Goal: Information Seeking & Learning: Learn about a topic

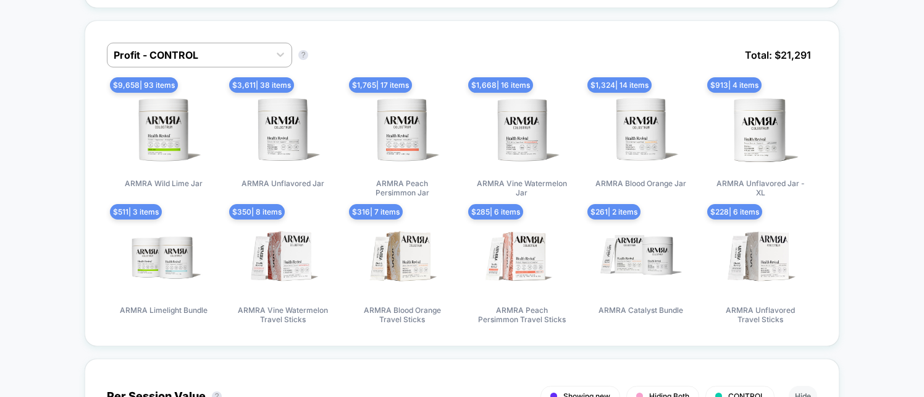
scroll to position [872, 0]
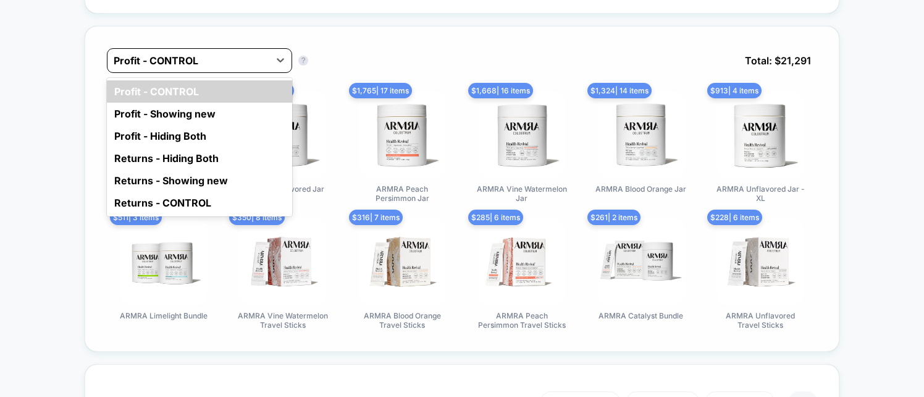
click at [206, 55] on div at bounding box center [188, 60] width 149 height 15
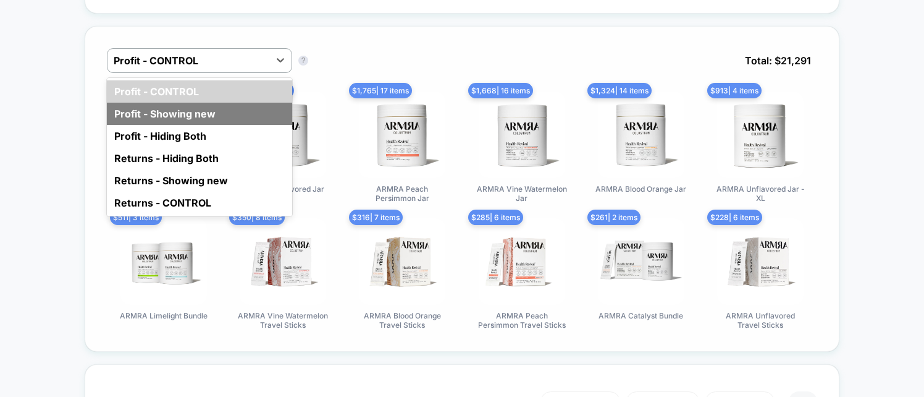
click at [193, 113] on div "Profit - Showing new" at bounding box center [199, 114] width 185 height 22
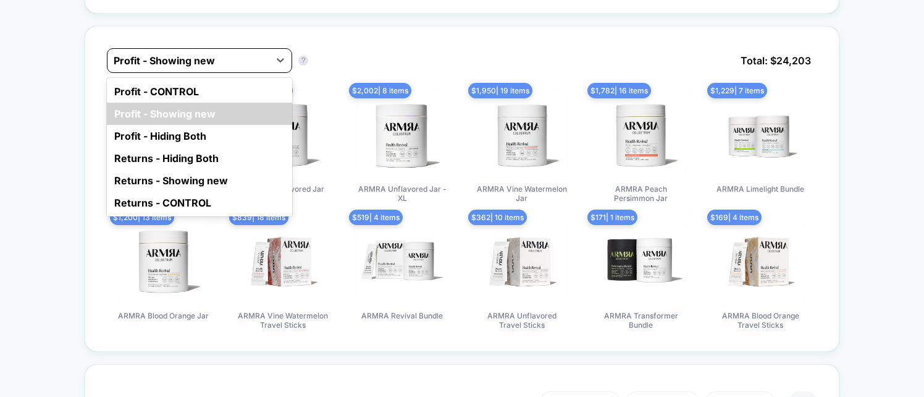
click at [164, 67] on div "Profit - Showing new" at bounding box center [188, 61] width 162 height 20
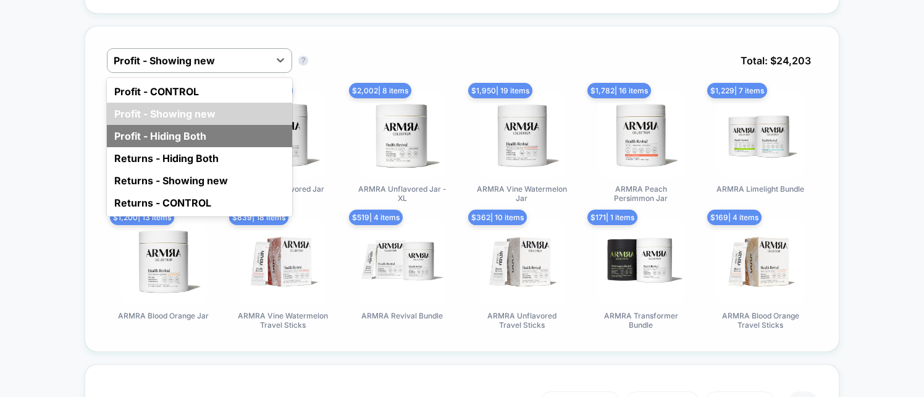
click at [177, 132] on div "Profit - Hiding Both" at bounding box center [199, 136] width 185 height 22
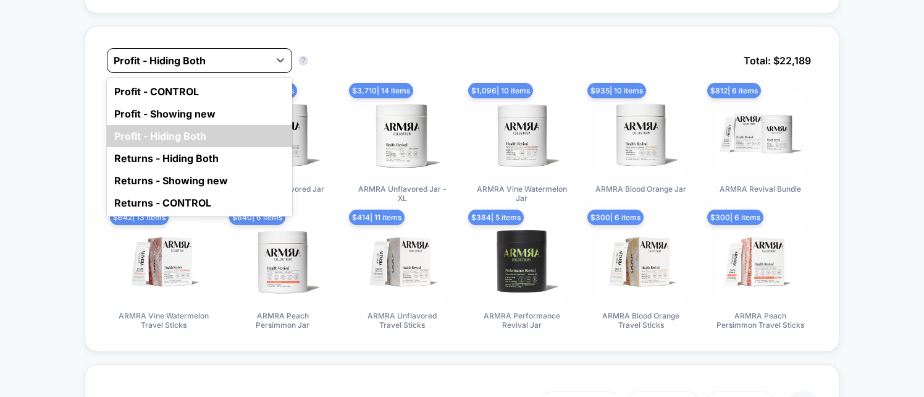
click at [156, 62] on div at bounding box center [188, 60] width 149 height 15
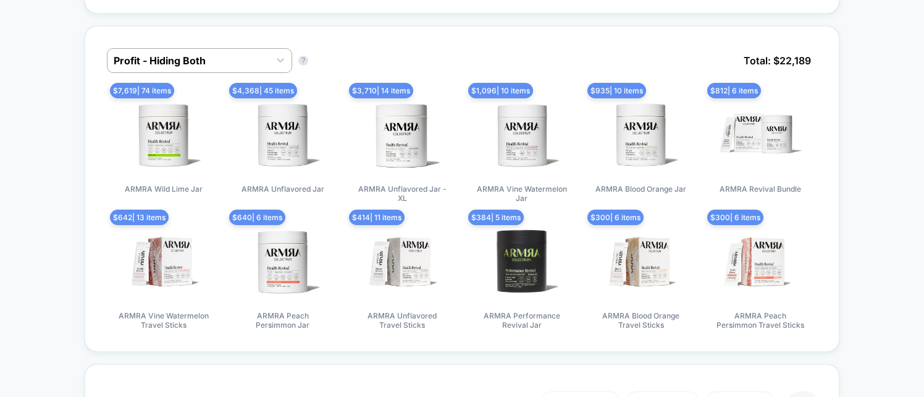
click at [169, 61] on div at bounding box center [188, 60] width 149 height 15
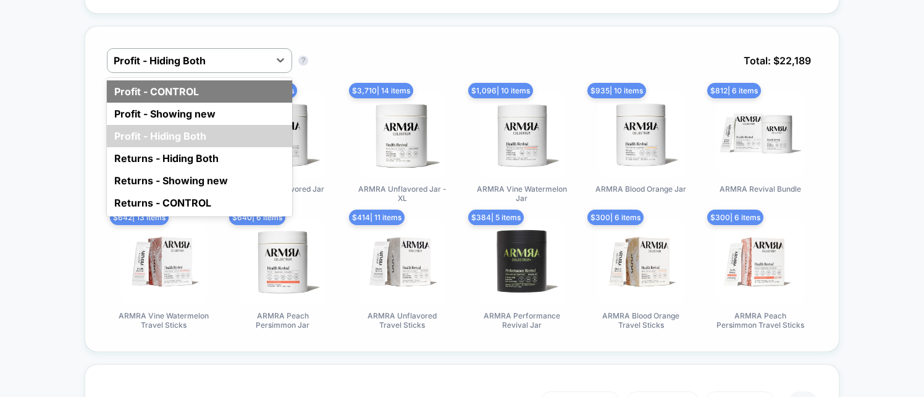
click at [169, 90] on div "Profit - CONTROL" at bounding box center [199, 91] width 185 height 22
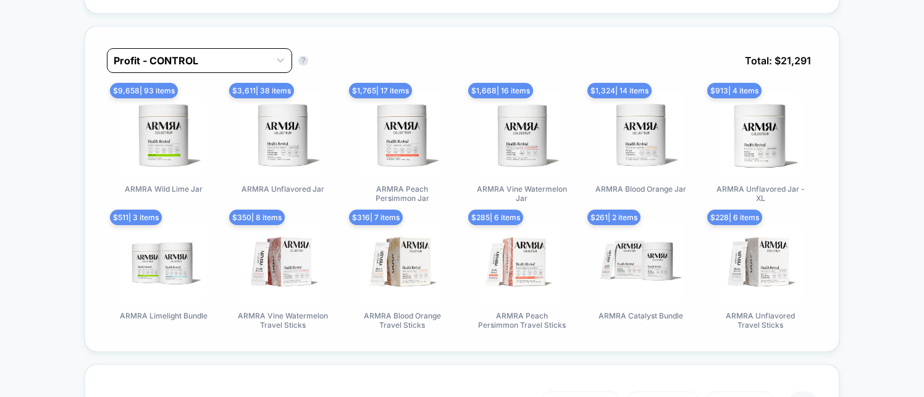
click at [166, 61] on div at bounding box center [188, 60] width 149 height 15
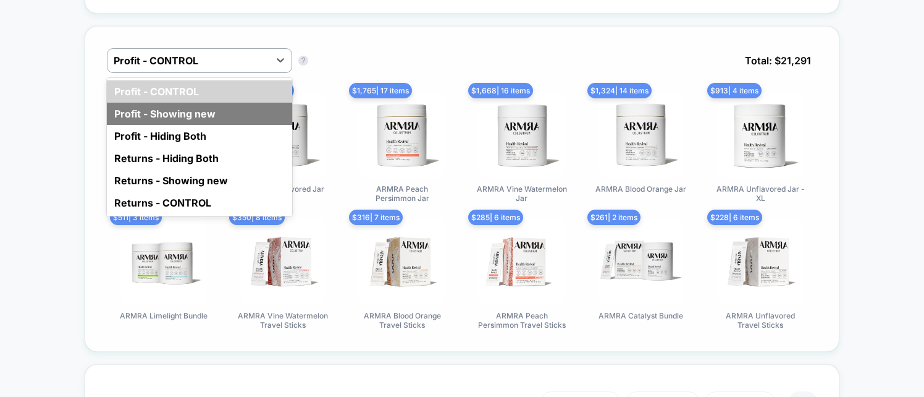
click at [179, 114] on div "Profit - Showing new" at bounding box center [199, 114] width 185 height 22
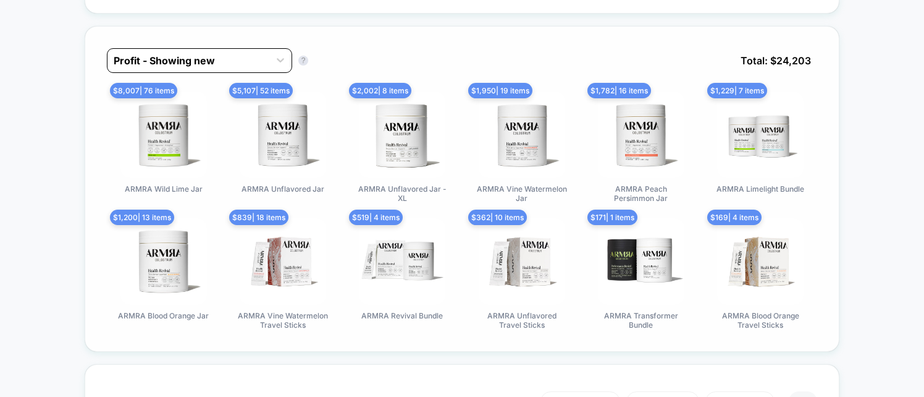
click at [174, 64] on div at bounding box center [188, 60] width 149 height 15
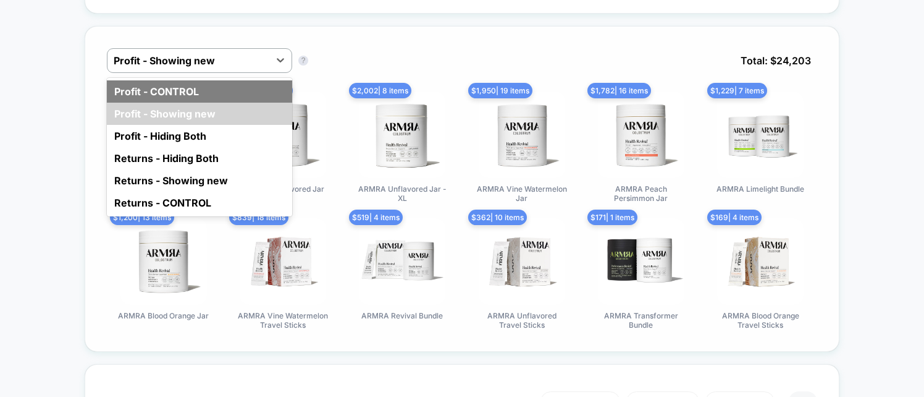
click at [170, 85] on div "Profit - CONTROL" at bounding box center [199, 91] width 185 height 22
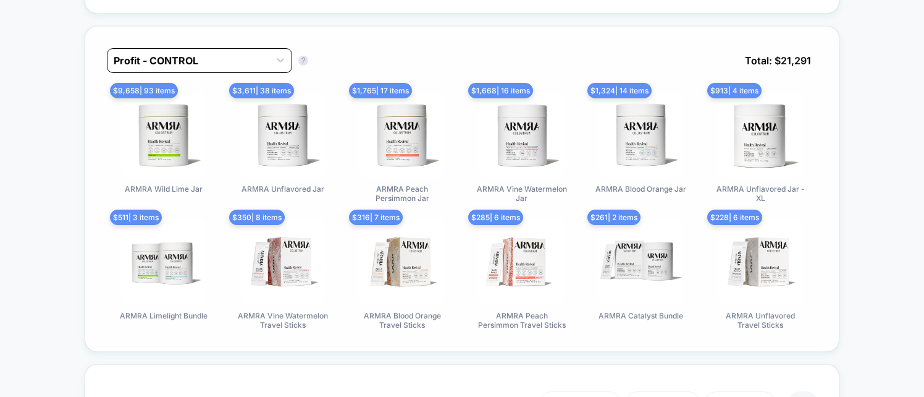
click at [172, 61] on div at bounding box center [188, 60] width 149 height 15
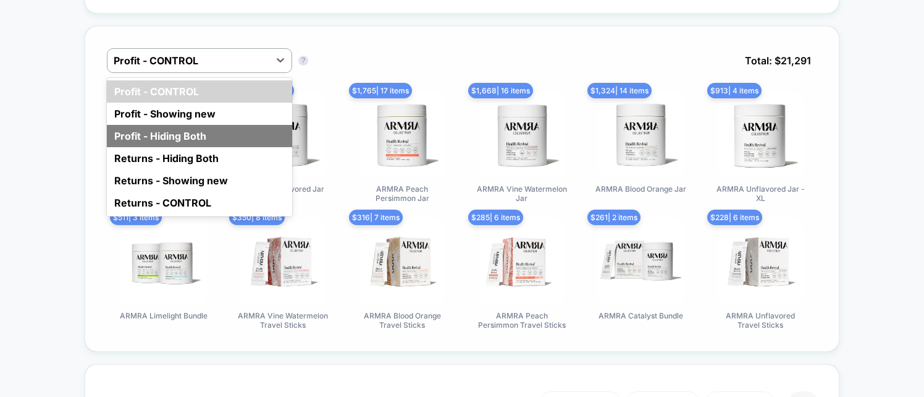
click at [180, 134] on div "Profit - Hiding Both" at bounding box center [199, 136] width 185 height 22
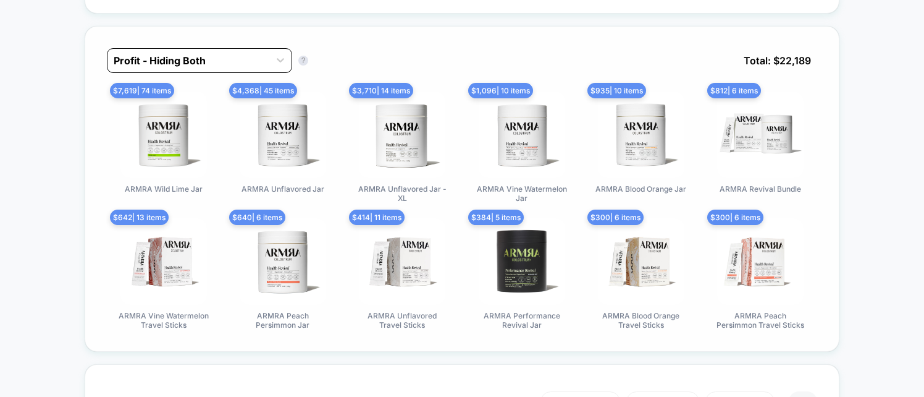
click at [159, 59] on div at bounding box center [188, 60] width 149 height 15
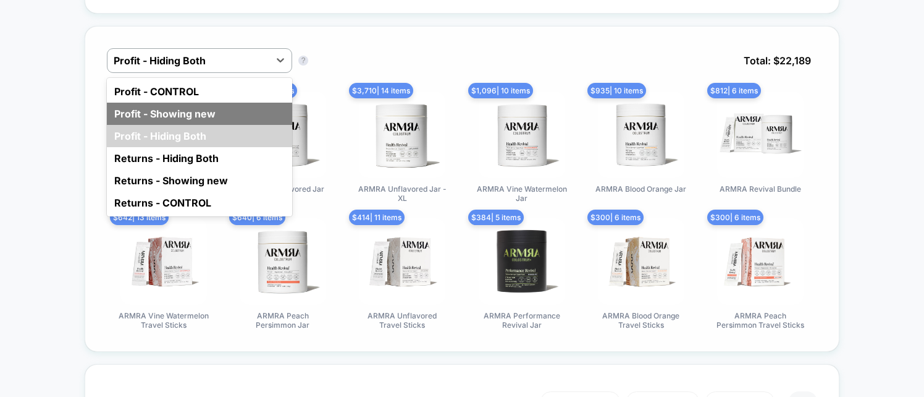
click at [172, 109] on div "Profit - Showing new" at bounding box center [199, 114] width 185 height 22
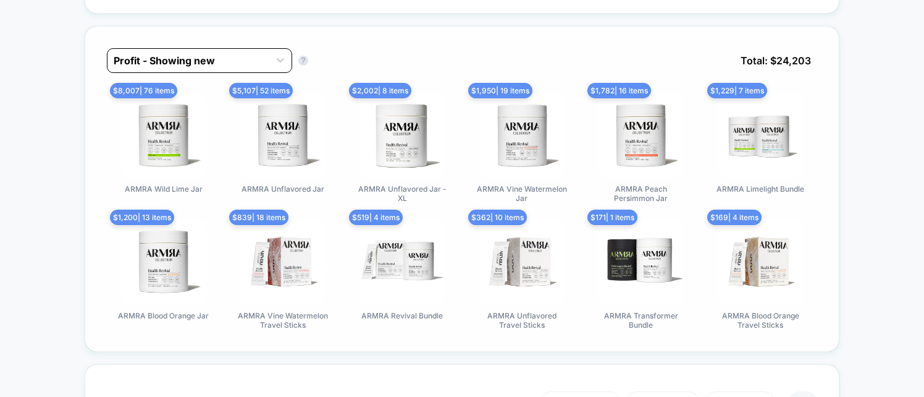
click at [172, 59] on div at bounding box center [188, 60] width 149 height 15
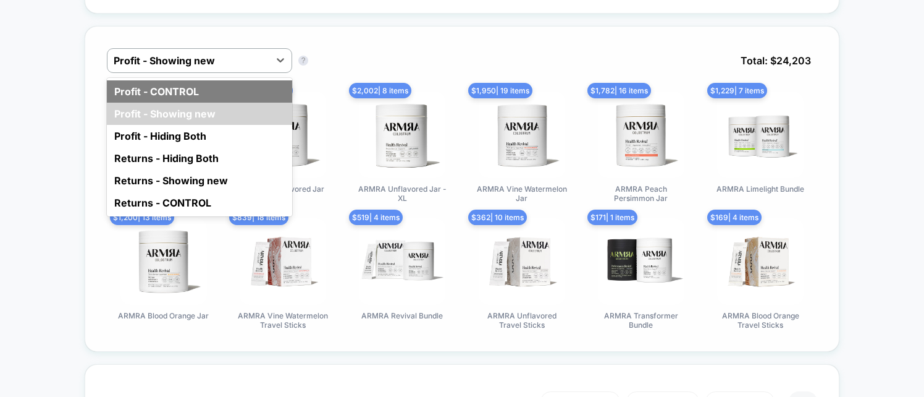
click at [172, 83] on div "Profit - CONTROL" at bounding box center [199, 91] width 185 height 22
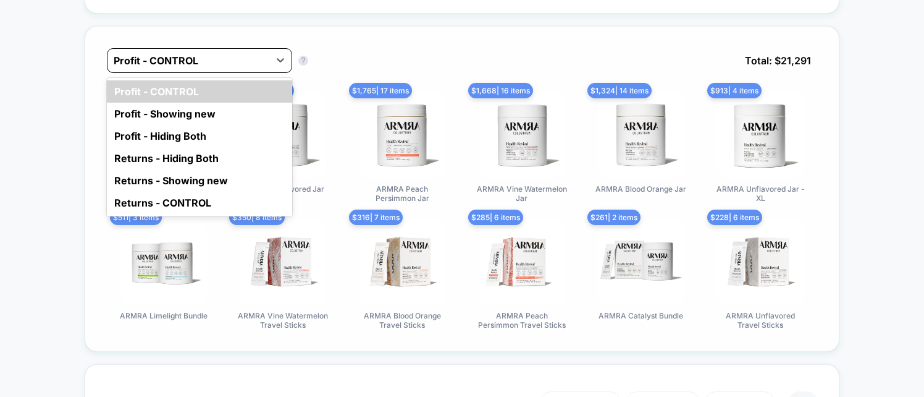
click at [198, 54] on div at bounding box center [188, 60] width 149 height 15
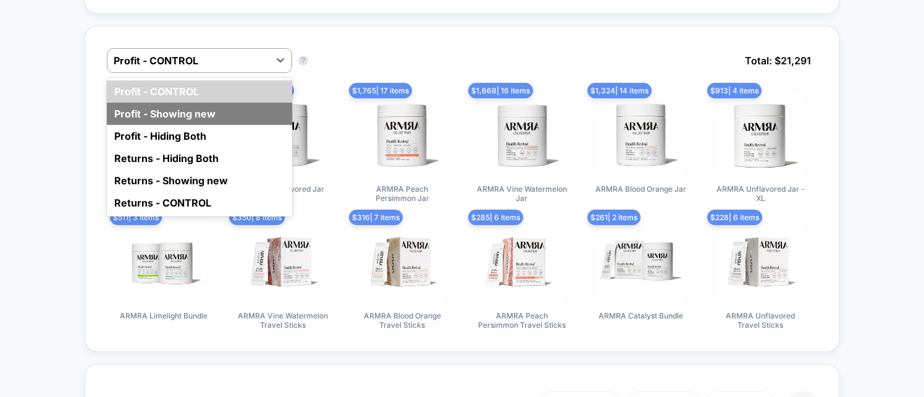
click at [195, 106] on div "Profit - Showing new" at bounding box center [199, 114] width 185 height 22
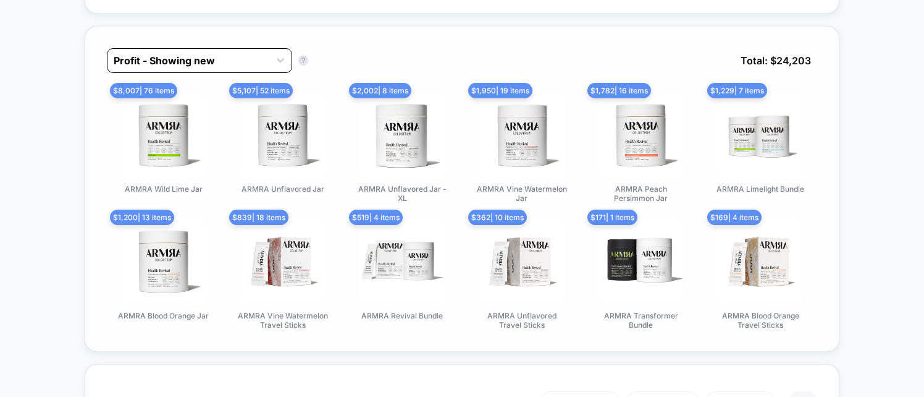
click at [217, 62] on div at bounding box center [188, 60] width 149 height 15
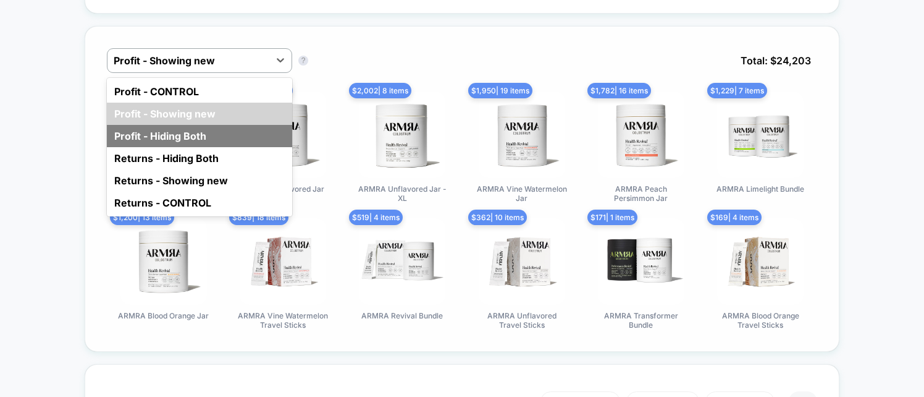
click at [211, 137] on div "Profit - Hiding Both" at bounding box center [199, 136] width 185 height 22
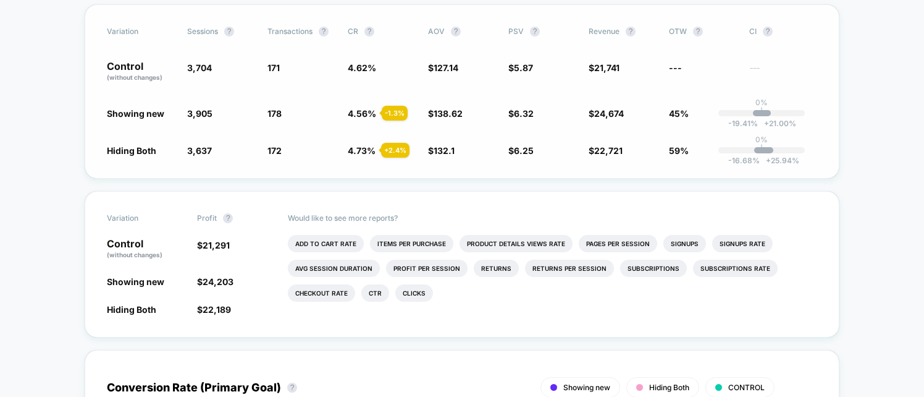
scroll to position [257, 0]
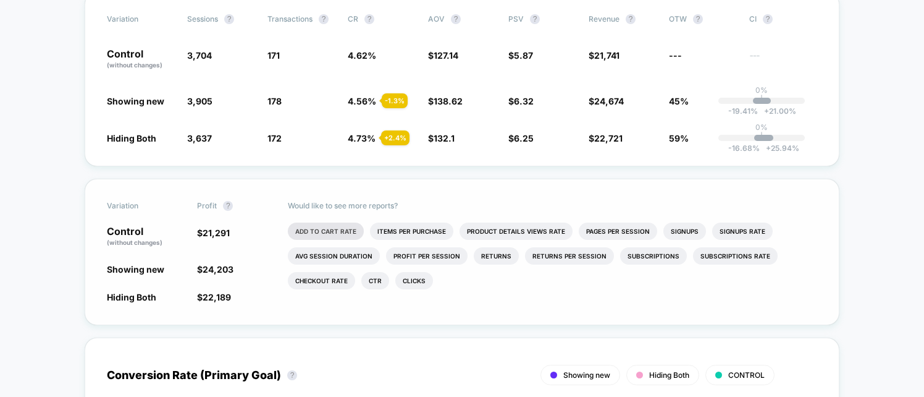
click at [313, 229] on li "Add To Cart Rate" at bounding box center [326, 230] width 76 height 17
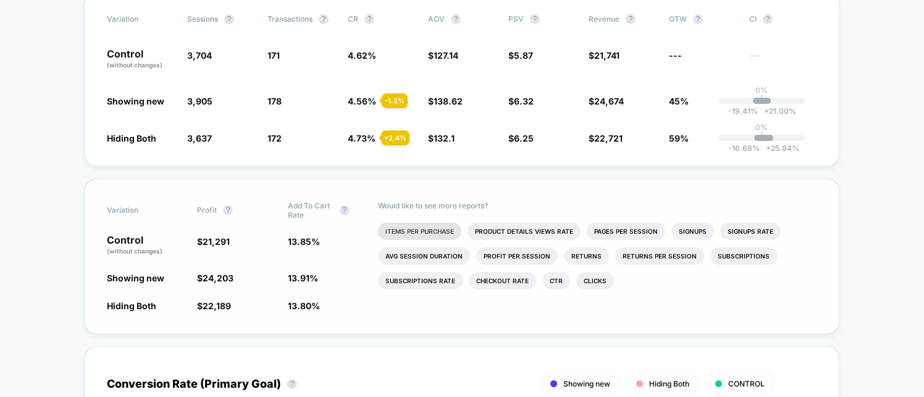
click at [432, 237] on li "Items Per Purchase" at bounding box center [419, 230] width 83 height 17
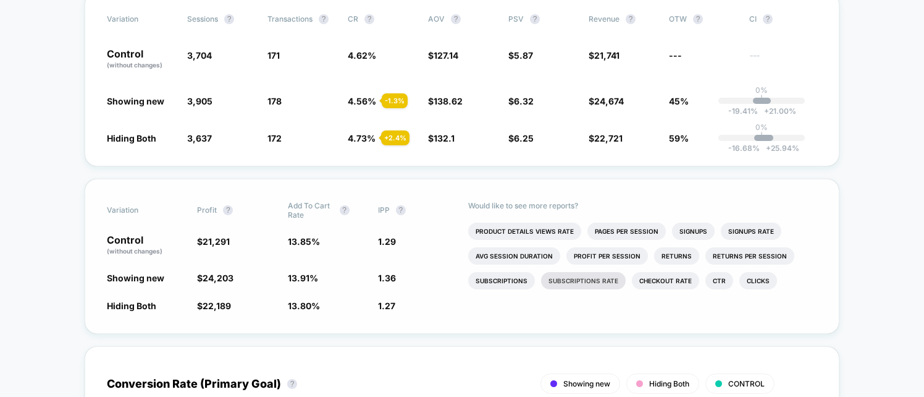
click at [571, 280] on li "Subscriptions Rate" at bounding box center [583, 280] width 85 height 17
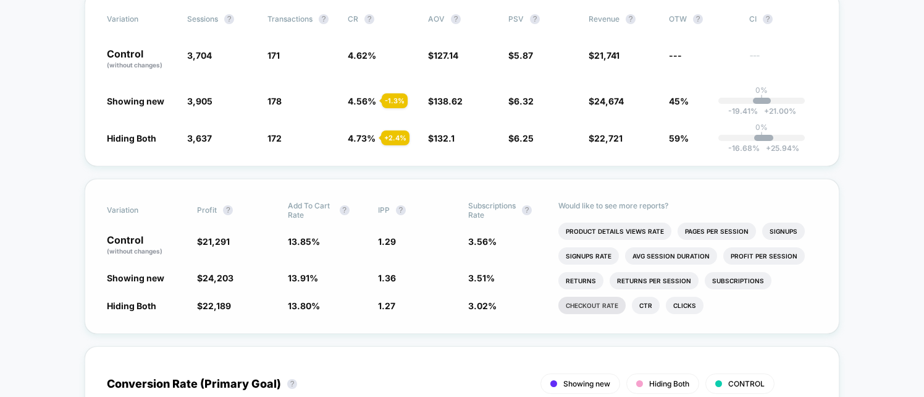
click at [600, 306] on li "Checkout Rate" at bounding box center [591, 305] width 67 height 17
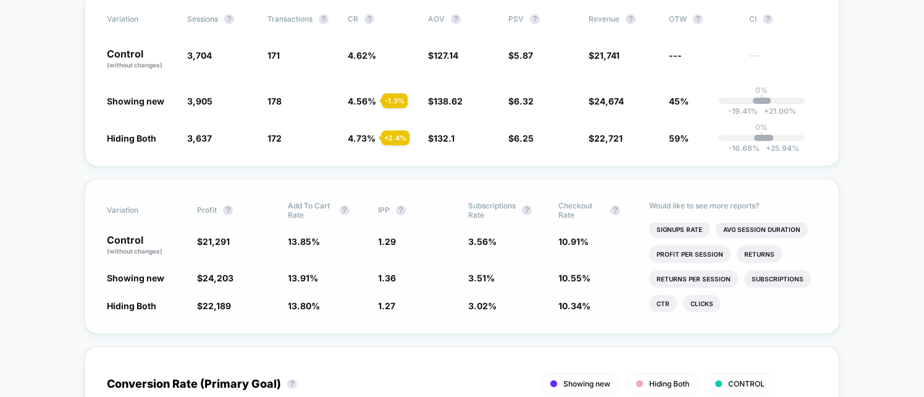
scroll to position [0, 0]
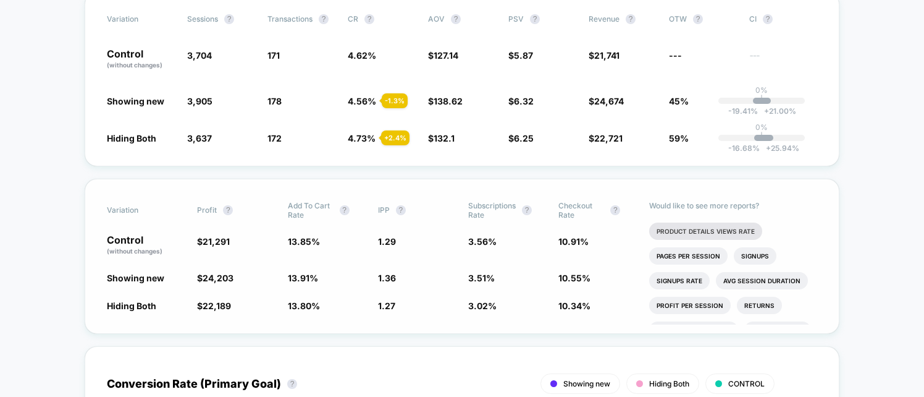
click at [725, 230] on li "Product Details Views Rate" at bounding box center [705, 230] width 113 height 17
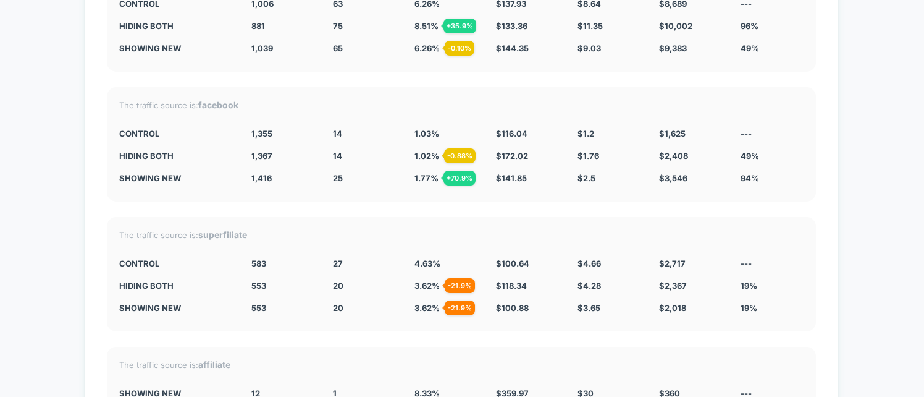
scroll to position [3945, 0]
